Goal: Find specific page/section: Find specific page/section

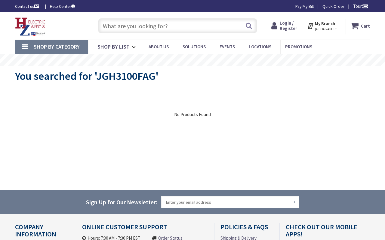
type input "Detroit & [PERSON_NAME], [GEOGRAPHIC_DATA], IN 46580, [GEOGRAPHIC_DATA]"
